Goal: Task Accomplishment & Management: Use online tool/utility

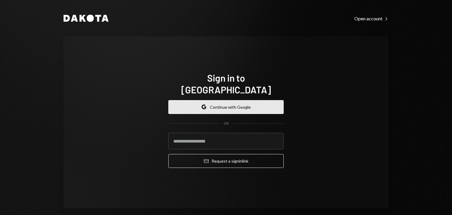
click at [220, 100] on button "Google Continue with Google" at bounding box center [225, 107] width 115 height 14
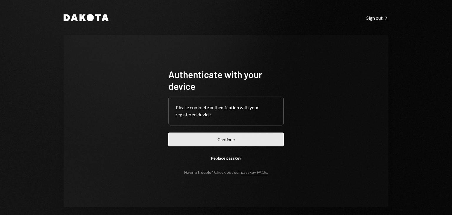
click at [221, 135] on button "Continue" at bounding box center [225, 140] width 115 height 14
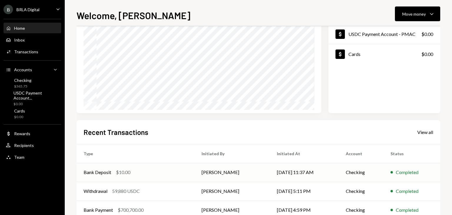
scroll to position [59, 0]
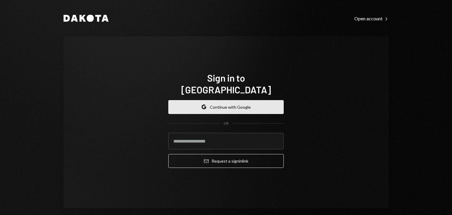
click at [218, 101] on button "Google Continue with Google" at bounding box center [225, 107] width 115 height 14
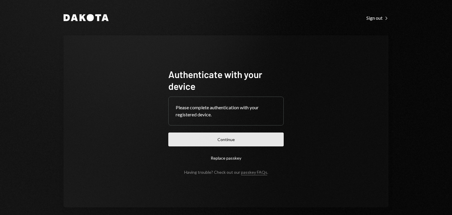
click at [240, 133] on button "Continue" at bounding box center [225, 140] width 115 height 14
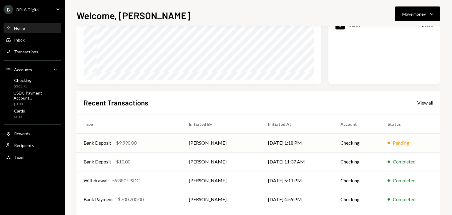
scroll to position [88, 0]
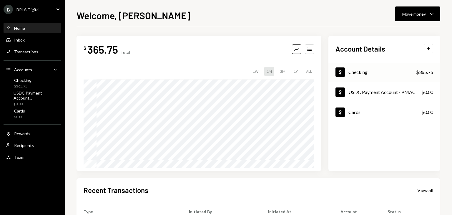
scroll to position [112, 0]
click at [364, 72] on div "Checking" at bounding box center [358, 72] width 19 height 6
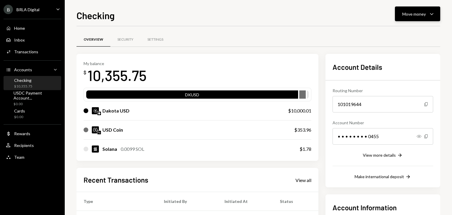
click at [434, 14] on icon "Caret Down" at bounding box center [432, 13] width 7 height 7
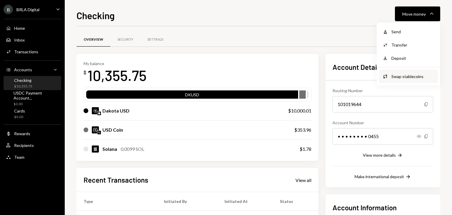
click at [400, 75] on div "Swap stablecoins" at bounding box center [413, 76] width 43 height 6
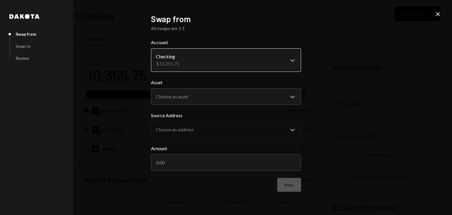
click at [221, 58] on body "B BRLA Digital Caret Down Home Home Inbox Inbox Activities Transactions Account…" at bounding box center [226, 107] width 452 height 215
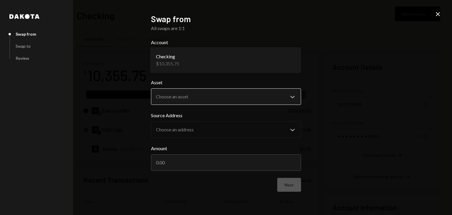
click at [176, 96] on body "B BRLA Digital Caret Down Home Home Inbox Inbox Activities Transactions Account…" at bounding box center [226, 107] width 452 height 215
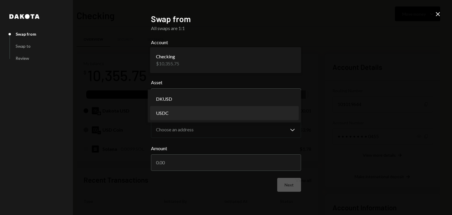
select select "****"
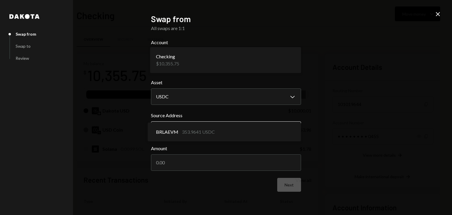
click at [205, 128] on body "B BRLA Digital Caret Down Home Home Inbox Inbox Activities Transactions Account…" at bounding box center [226, 107] width 452 height 215
click at [243, 129] on body "B BRLA Digital Caret Down Home Home Inbox Inbox Activities Transactions Account…" at bounding box center [226, 107] width 452 height 215
click at [221, 161] on input "Amount" at bounding box center [226, 162] width 150 height 16
click at [222, 161] on input "Amount" at bounding box center [226, 162] width 150 height 16
type input "10000"
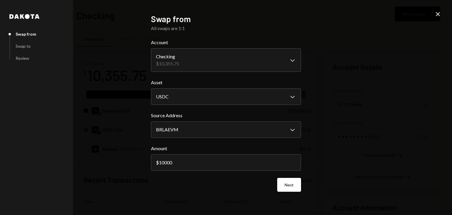
click at [224, 185] on div "Next" at bounding box center [226, 185] width 150 height 14
click at [285, 182] on button "Next" at bounding box center [289, 185] width 24 height 14
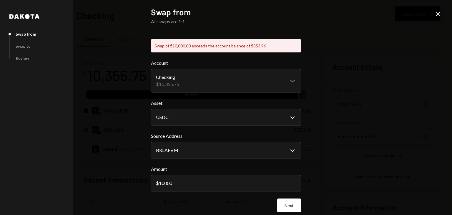
click at [437, 13] on icon at bounding box center [438, 14] width 4 height 4
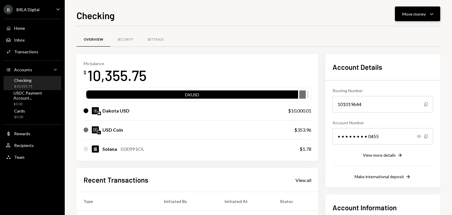
click at [431, 14] on icon "Caret Down" at bounding box center [432, 13] width 7 height 7
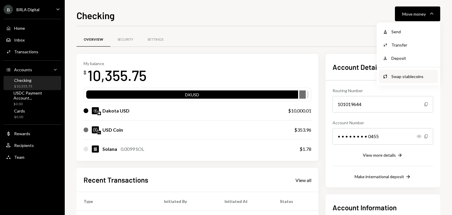
click at [400, 77] on div "Swap stablecoins" at bounding box center [413, 76] width 43 height 6
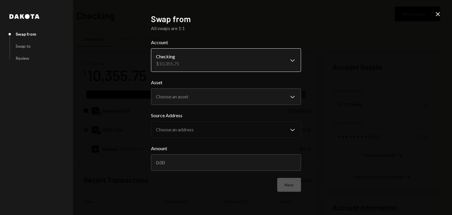
click at [182, 61] on body "B BRLA Digital Caret Down Home Home Inbox Inbox Activities Transactions Account…" at bounding box center [226, 107] width 452 height 215
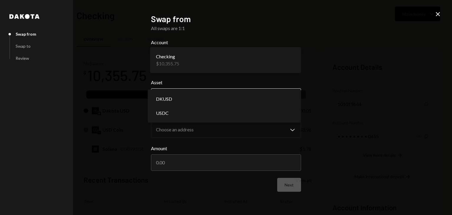
click at [193, 98] on body "B BRLA Digital Caret Down Home Home Inbox Inbox Activities Transactions Account…" at bounding box center [226, 107] width 452 height 215
select select "*****"
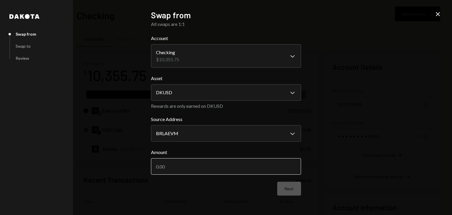
click at [195, 168] on input "Amount" at bounding box center [226, 166] width 150 height 16
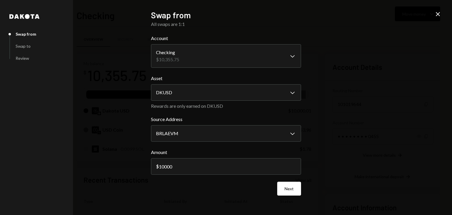
type input "10000"
click at [231, 183] on div "Next" at bounding box center [226, 189] width 150 height 14
click at [293, 191] on button "Next" at bounding box center [289, 189] width 24 height 14
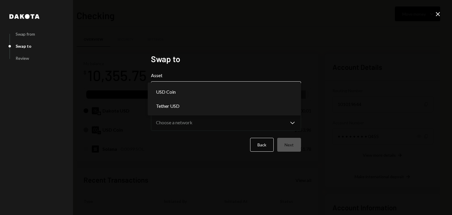
click at [233, 84] on body "B BRLA Digital Caret Down Home Home Inbox Inbox Activities Transactions Account…" at bounding box center [226, 107] width 452 height 215
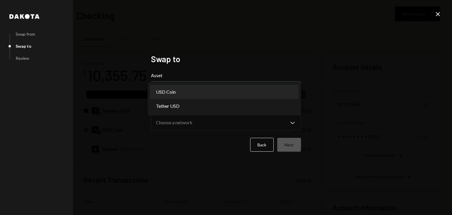
select select "****"
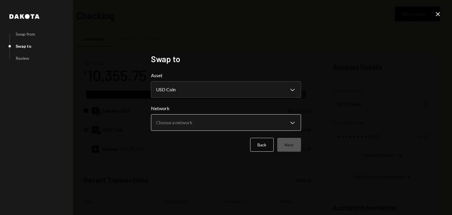
click at [217, 122] on body "B BRLA Digital Caret Down Home Home Inbox Inbox Activities Transactions Account…" at bounding box center [226, 107] width 452 height 215
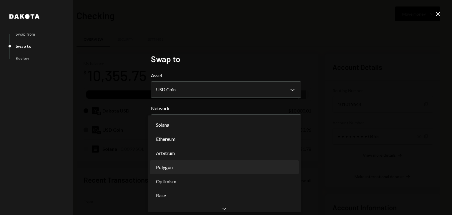
select select "**********"
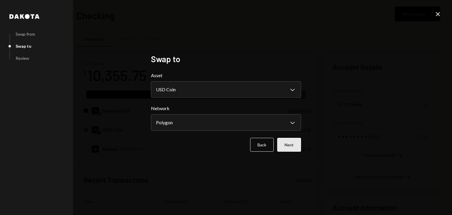
click at [297, 146] on button "Next" at bounding box center [289, 145] width 24 height 14
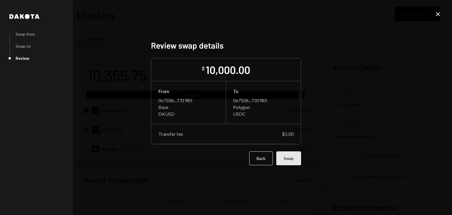
click at [295, 157] on button "Swap" at bounding box center [289, 158] width 25 height 14
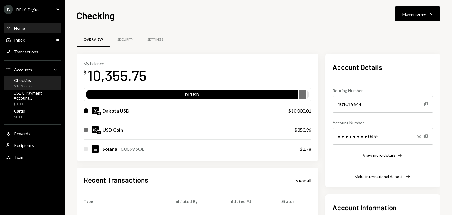
click at [27, 29] on div "Home Home" at bounding box center [32, 28] width 53 height 5
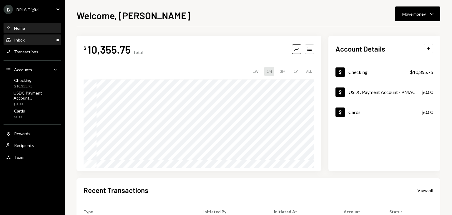
click at [25, 38] on div "Inbox Inbox" at bounding box center [32, 39] width 53 height 5
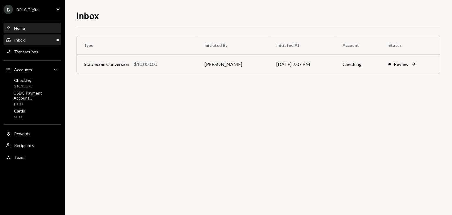
click at [35, 27] on div "Home Home" at bounding box center [32, 28] width 53 height 5
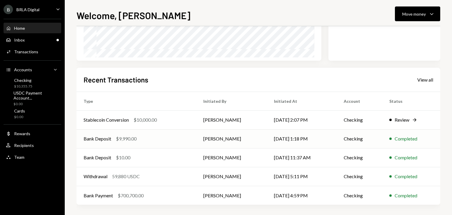
scroll to position [112, 0]
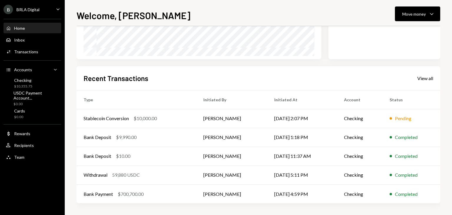
click at [209, 75] on div "Recent Transactions View all" at bounding box center [259, 78] width 350 height 10
click at [217, 67] on div "Recent Transactions View all Type Initiated By Initiated At Account Status Stab…" at bounding box center [259, 134] width 364 height 137
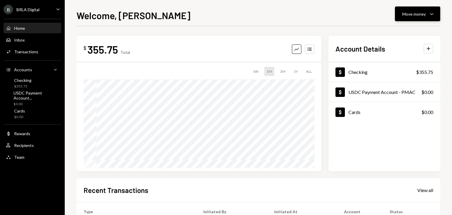
click at [420, 18] on button "Move money Caret Down" at bounding box center [417, 13] width 45 height 15
click at [402, 34] on div "Send" at bounding box center [413, 32] width 43 height 6
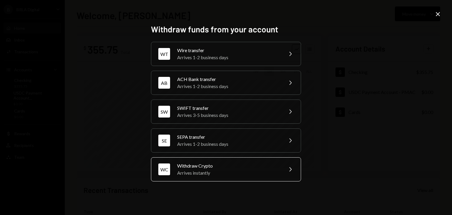
click at [200, 172] on div "Arrives instantly" at bounding box center [228, 172] width 102 height 7
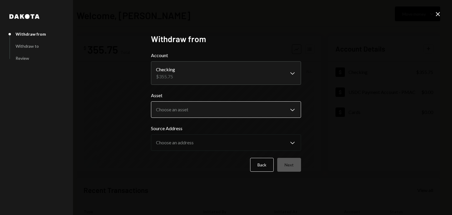
click at [229, 117] on body "**********" at bounding box center [226, 107] width 452 height 215
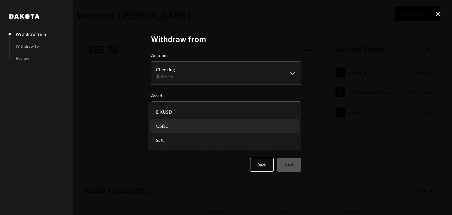
select select "****"
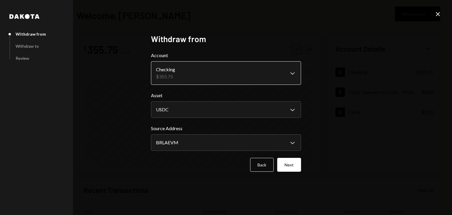
click at [196, 79] on body "**********" at bounding box center [226, 107] width 452 height 215
click at [148, 100] on div "**********" at bounding box center [226, 107] width 164 height 161
